Goal: Task Accomplishment & Management: Manage account settings

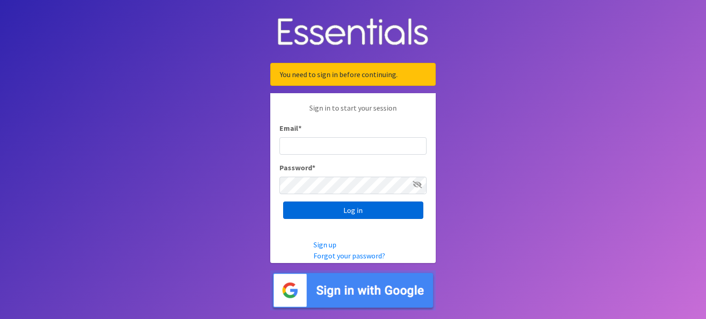
type input "[EMAIL_ADDRESS][DOMAIN_NAME]"
click at [352, 209] on input "Log in" at bounding box center [353, 210] width 140 height 17
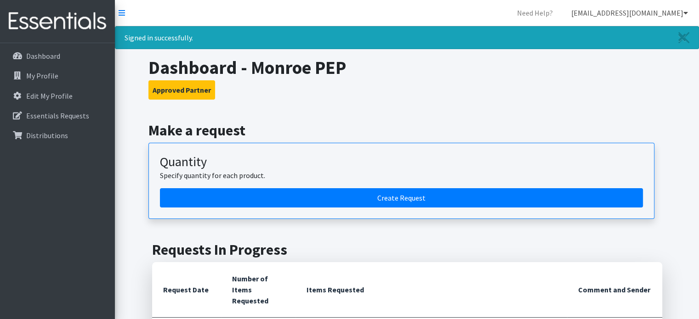
click at [683, 14] on icon at bounding box center [685, 12] width 5 height 7
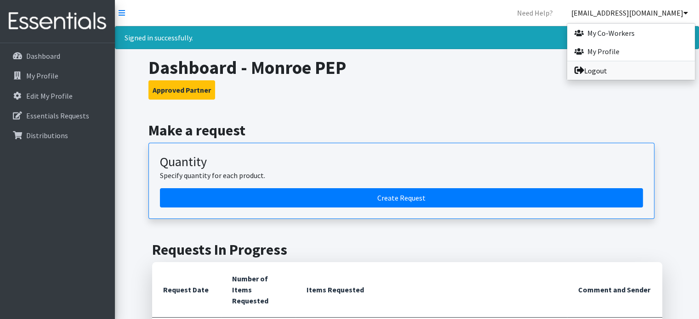
click at [588, 69] on link "Logout" at bounding box center [631, 71] width 128 height 18
